Goal: Transaction & Acquisition: Purchase product/service

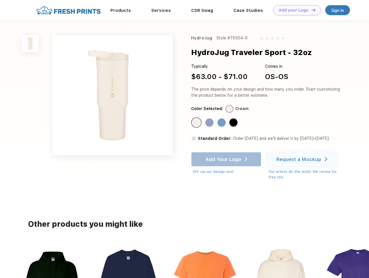
click at [295, 10] on link "Add your Logo Design Tool" at bounding box center [297, 10] width 48 height 10
click at [0, 0] on div "Design Tool" at bounding box center [0, 0] width 0 height 0
click at [311, 10] on link "Add your Logo Design Tool" at bounding box center [297, 10] width 48 height 10
click at [30, 43] on img at bounding box center [30, 43] width 17 height 17
click at [197, 123] on div "Standard Color" at bounding box center [196, 122] width 8 height 8
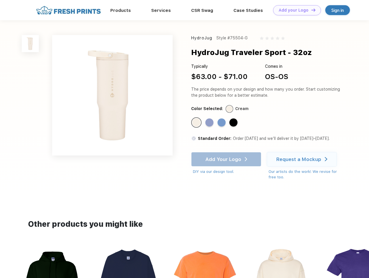
click at [210, 123] on div "Standard Color" at bounding box center [209, 122] width 8 height 8
click at [222, 123] on div "Standard Color" at bounding box center [222, 122] width 8 height 8
click at [234, 123] on div "Standard Color" at bounding box center [233, 122] width 8 height 8
click at [227, 159] on div "Add Your Logo DIY via our design tool. Ah shoot! This product isn't up in our d…" at bounding box center [226, 163] width 70 height 23
click at [303, 159] on div "Request a Mockup" at bounding box center [298, 159] width 45 height 6
